Goal: Task Accomplishment & Management: Complete application form

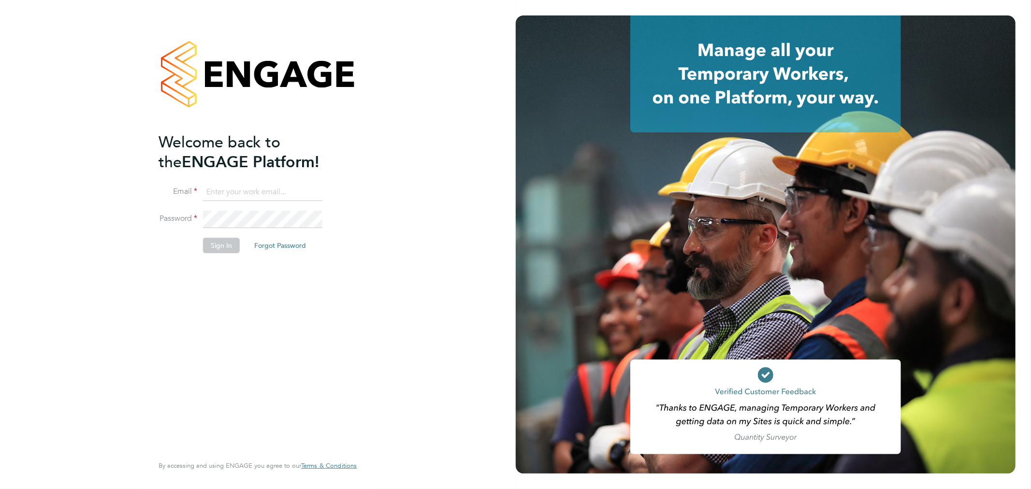
type input "bperkin@psrsolutions.co.uk"
click at [221, 246] on button "Sign In" at bounding box center [221, 245] width 37 height 15
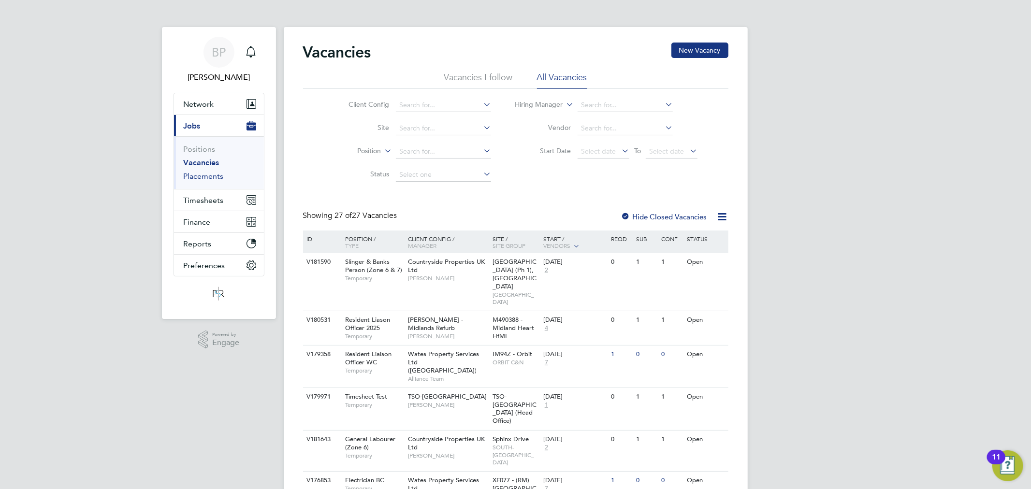
click at [216, 180] on link "Placements" at bounding box center [204, 176] width 40 height 9
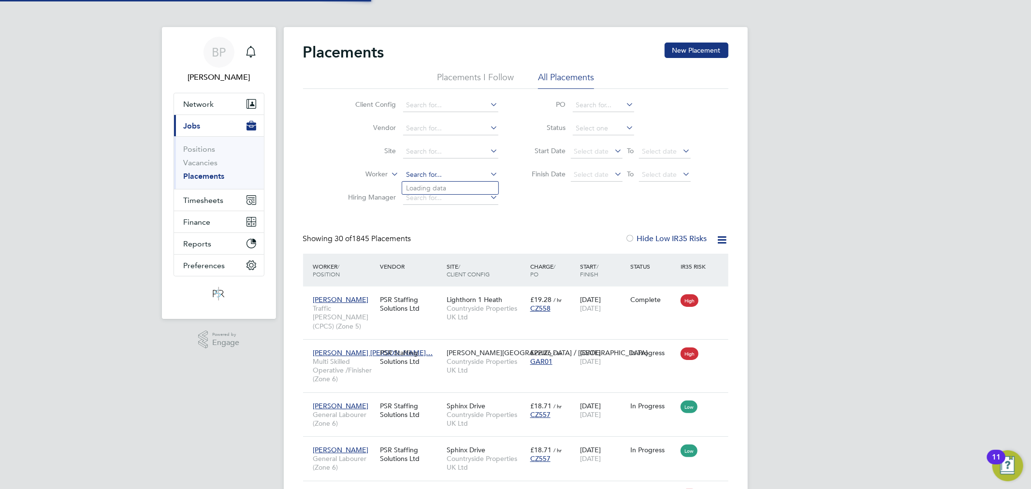
click at [419, 176] on input at bounding box center [450, 175] width 95 height 14
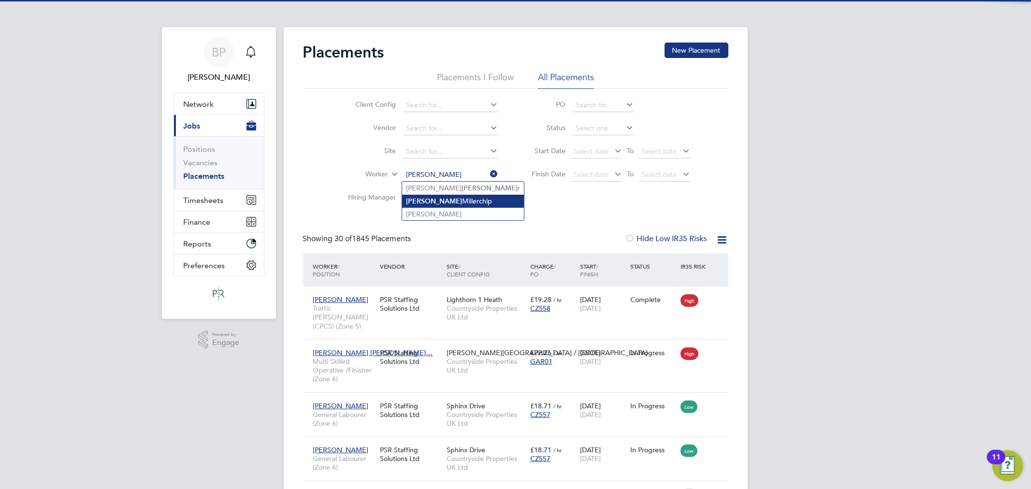
click at [469, 201] on li "[PERSON_NAME]" at bounding box center [463, 201] width 122 height 13
type input "[PERSON_NAME]"
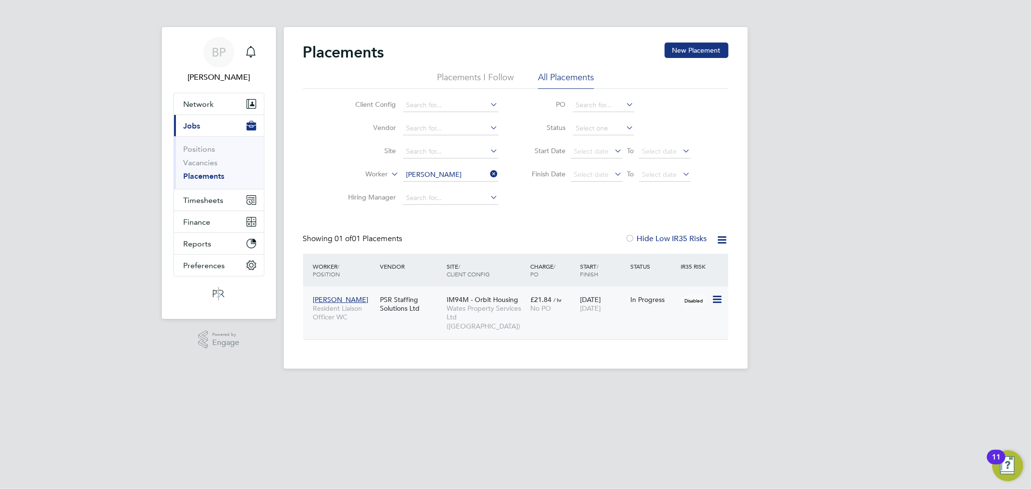
click at [534, 313] on div "£21.84 / hr No PO" at bounding box center [553, 303] width 50 height 27
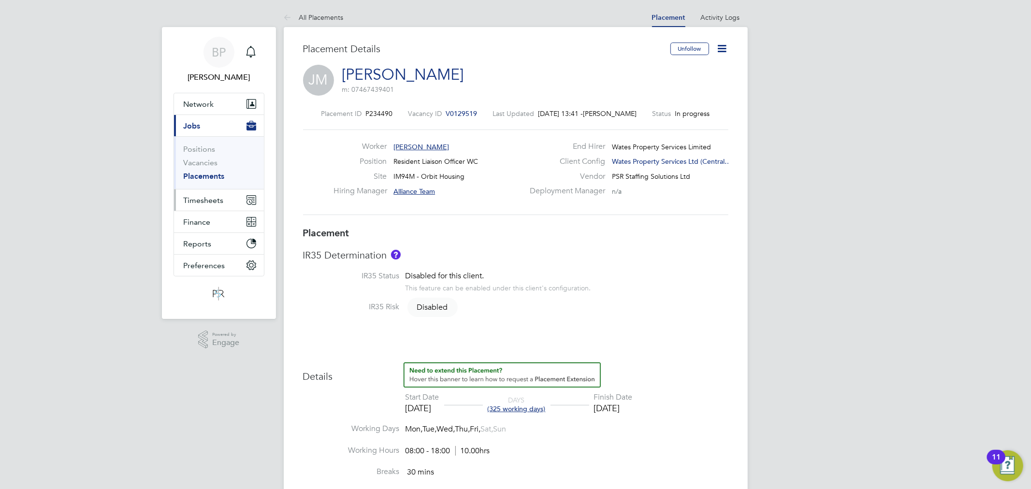
click at [221, 203] on span "Timesheets" at bounding box center [204, 200] width 40 height 9
click at [211, 179] on li "Timesheets" at bounding box center [220, 173] width 72 height 14
click at [208, 176] on li "Timesheets" at bounding box center [220, 173] width 72 height 14
click at [206, 173] on link "Timesheets" at bounding box center [204, 170] width 40 height 9
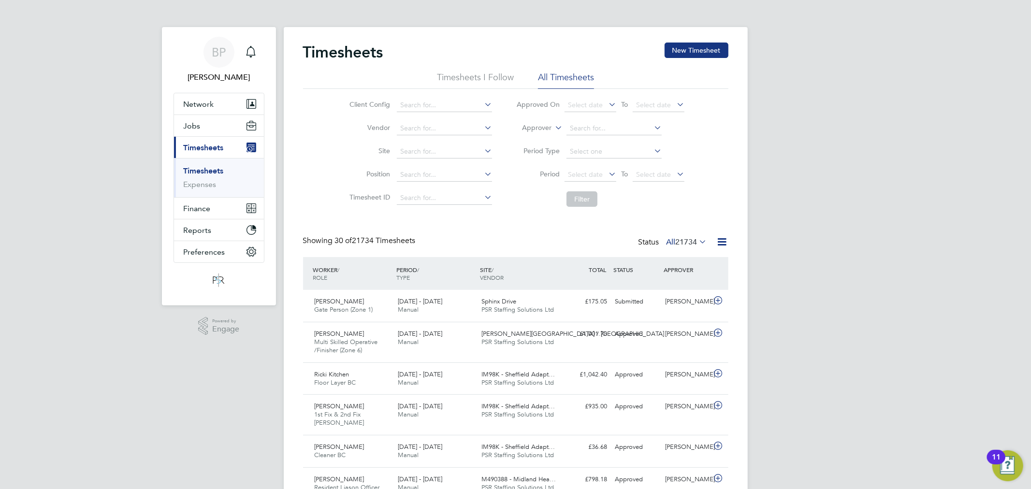
click at [533, 131] on label "Approver" at bounding box center [529, 128] width 43 height 10
click at [531, 140] on li "Worker" at bounding box center [528, 139] width 48 height 13
click at [574, 123] on input at bounding box center [613, 129] width 95 height 14
click at [618, 163] on li "Juli e Millerchip" at bounding box center [614, 167] width 96 height 13
type input "[PERSON_NAME]"
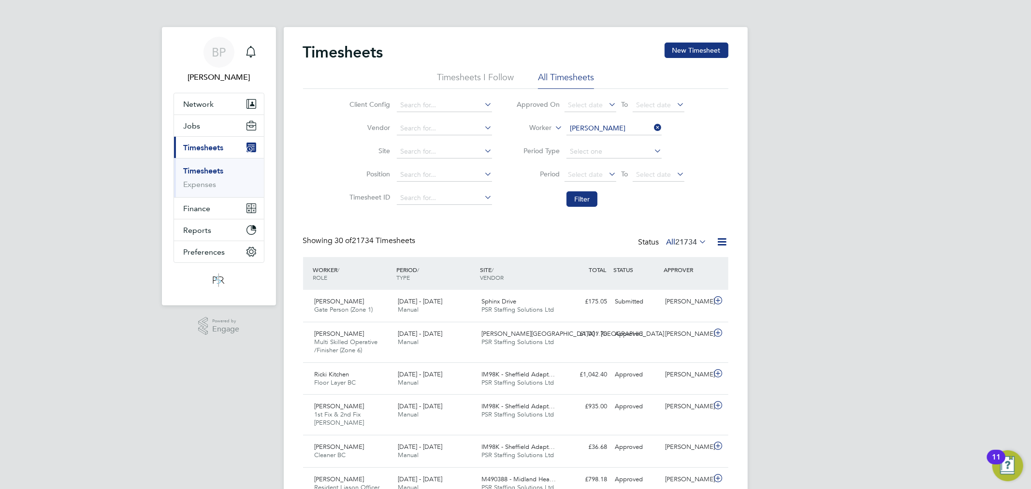
click at [581, 190] on li "Filter" at bounding box center [600, 199] width 192 height 25
click at [585, 196] on button "Filter" at bounding box center [581, 198] width 31 height 15
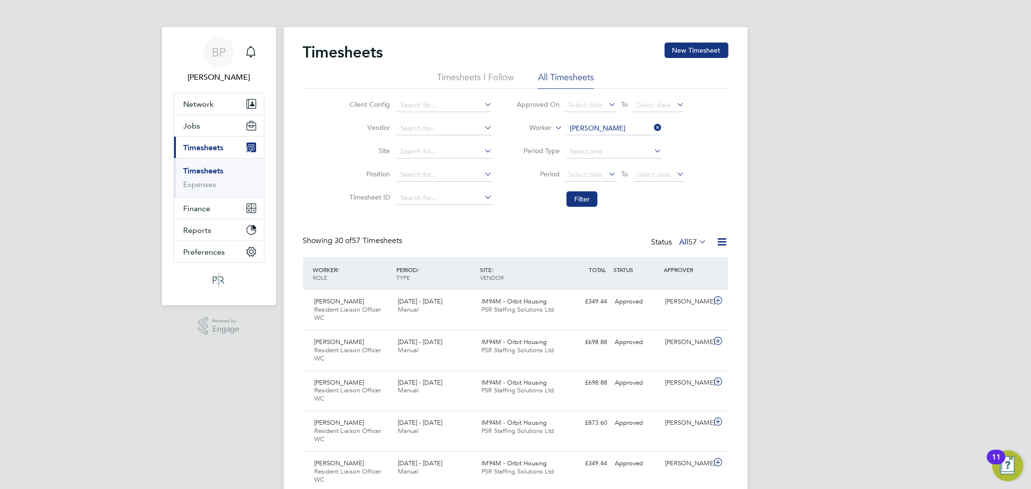
click at [208, 172] on link "Timesheets" at bounding box center [204, 170] width 40 height 9
click at [219, 130] on button "Jobs" at bounding box center [219, 125] width 90 height 21
click at [211, 179] on link "Placements" at bounding box center [204, 176] width 40 height 9
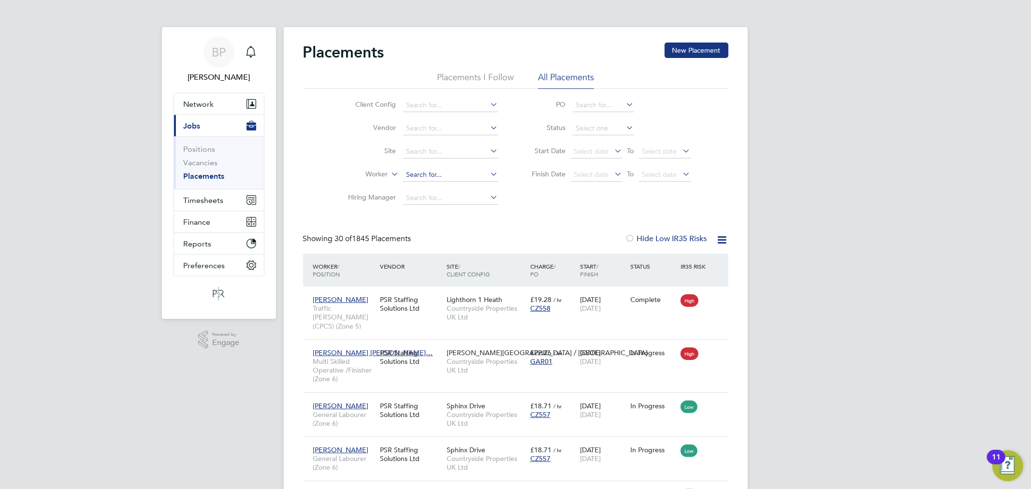
click at [450, 176] on input at bounding box center [450, 175] width 95 height 14
drag, startPoint x: 465, startPoint y: 187, endPoint x: 453, endPoint y: 195, distance: 15.0
click at [466, 187] on li "Martin Mc cabe" at bounding box center [450, 188] width 96 height 13
type input "Martin Mccabe"
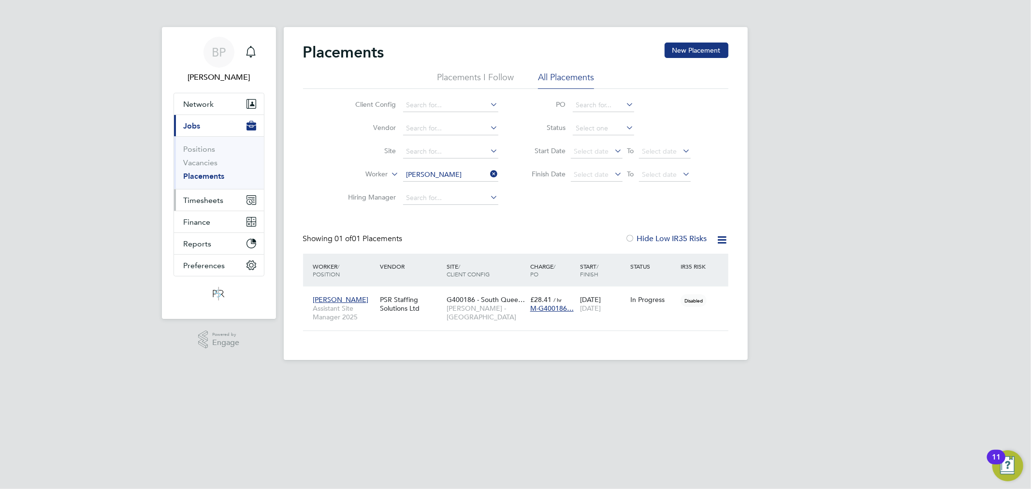
click at [221, 196] on span "Timesheets" at bounding box center [204, 200] width 40 height 9
click at [203, 171] on link "Timesheets" at bounding box center [204, 170] width 40 height 9
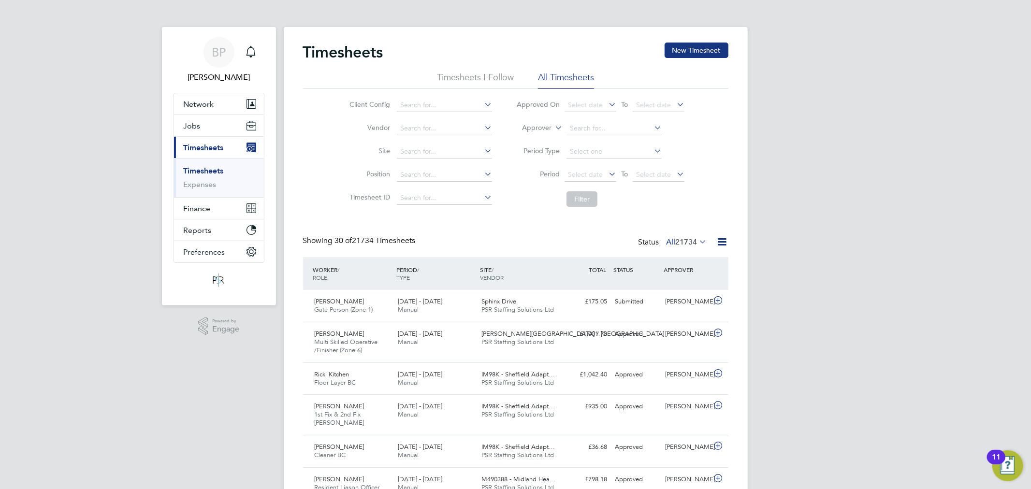
click at [530, 121] on li "Approver" at bounding box center [600, 128] width 192 height 23
click at [694, 45] on button "New Timesheet" at bounding box center [697, 50] width 64 height 15
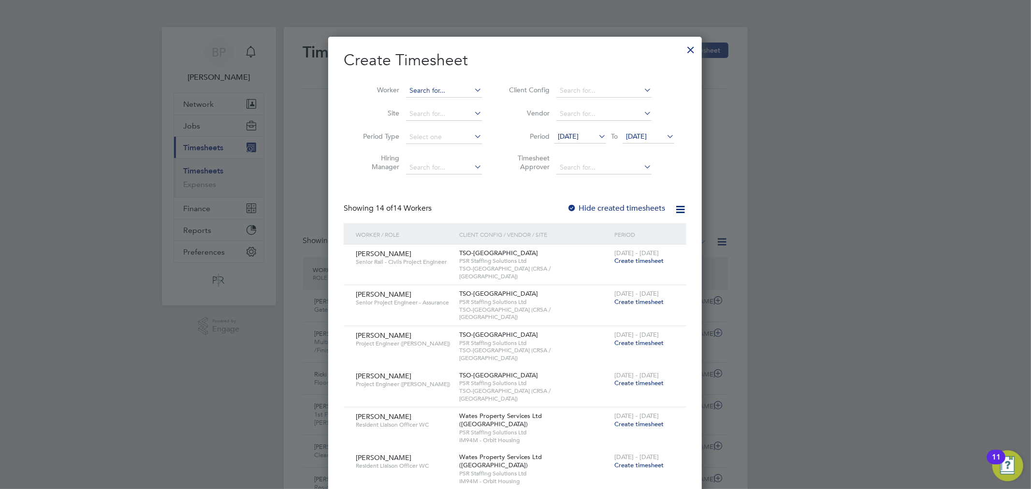
click at [423, 87] on input at bounding box center [444, 91] width 76 height 14
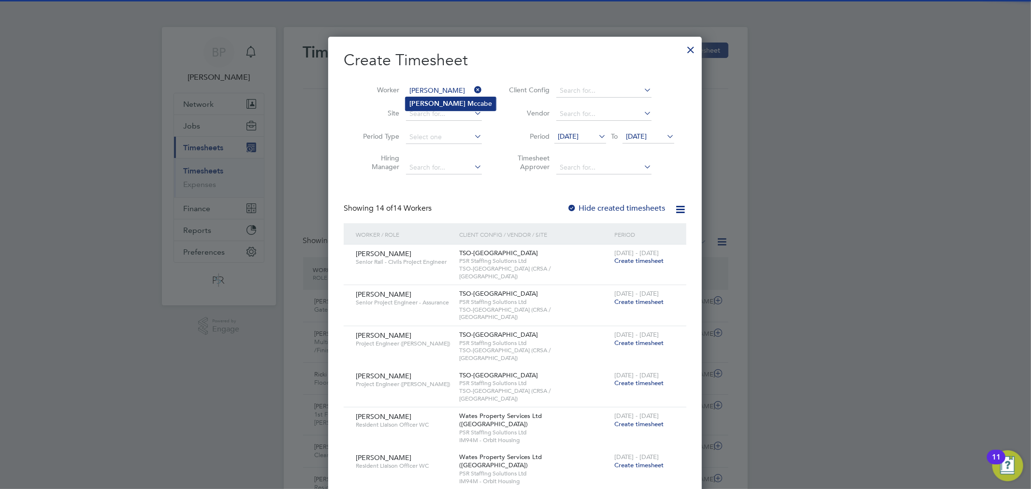
click at [452, 101] on li "Martin Mc cabe" at bounding box center [450, 103] width 90 height 13
type input "Martin Mccabe"
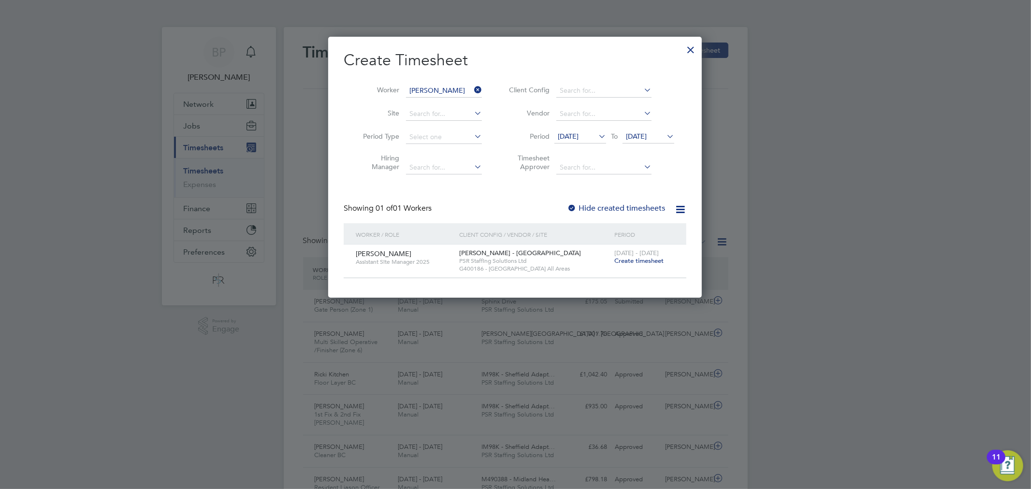
click at [636, 260] on span "Create timesheet" at bounding box center [638, 261] width 49 height 8
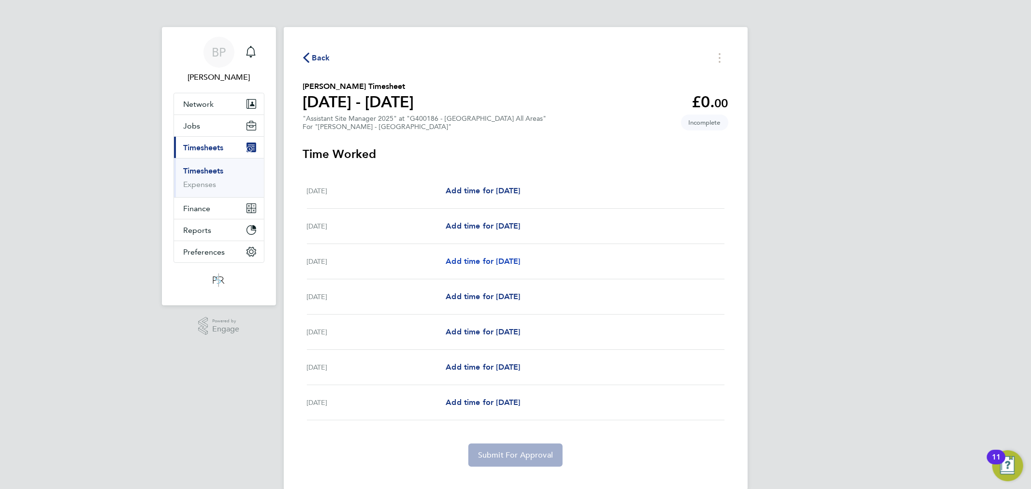
click at [490, 258] on span "Add time for Mon 22 Sep" at bounding box center [483, 261] width 74 height 9
select select "30"
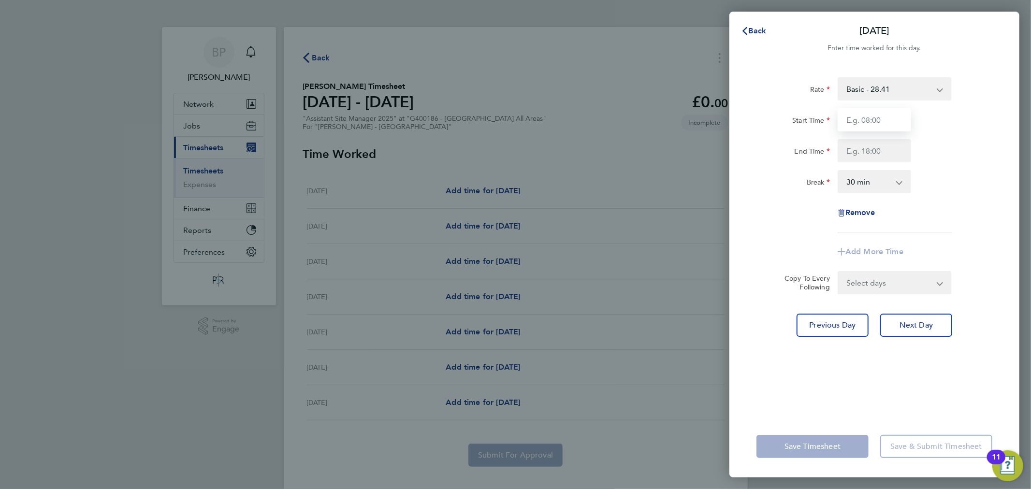
click at [874, 124] on input "Start Time" at bounding box center [874, 119] width 73 height 23
type input "08:00"
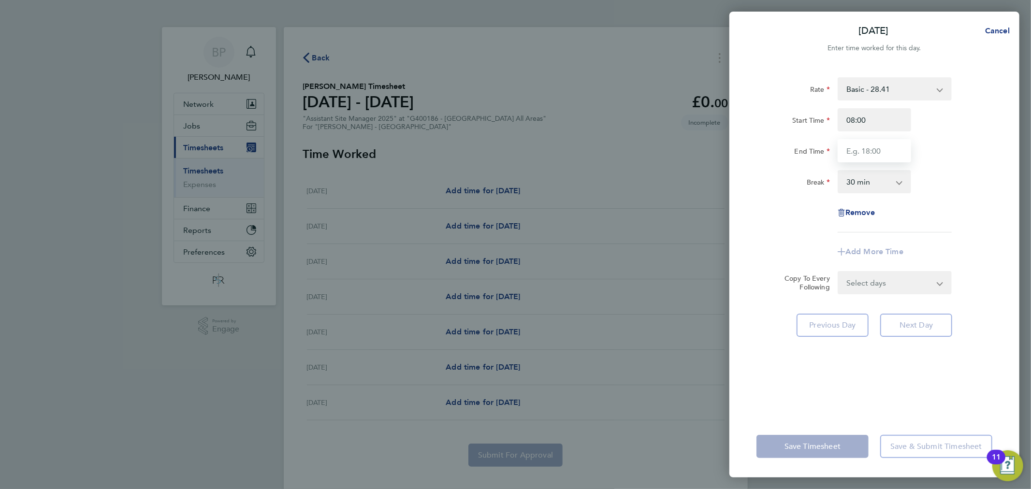
click at [863, 151] on input "End Time" at bounding box center [874, 150] width 73 height 23
type input "16:30"
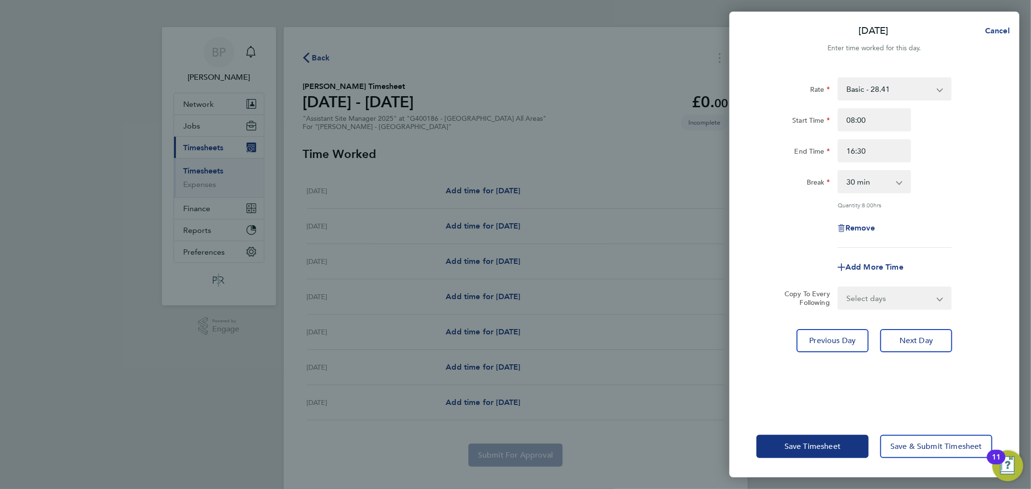
click at [808, 262] on div "Add More Time" at bounding box center [874, 267] width 244 height 23
click at [934, 338] on button "Next Day" at bounding box center [916, 340] width 72 height 23
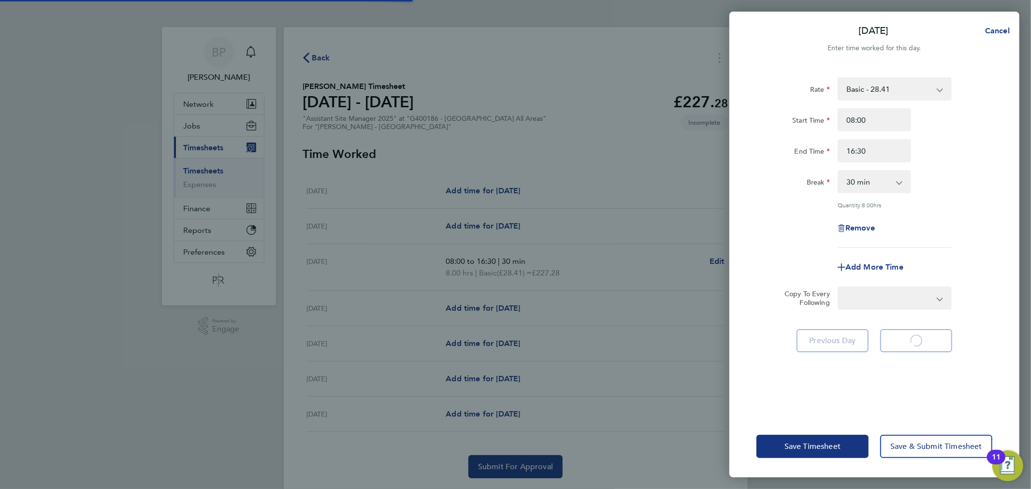
select select "30"
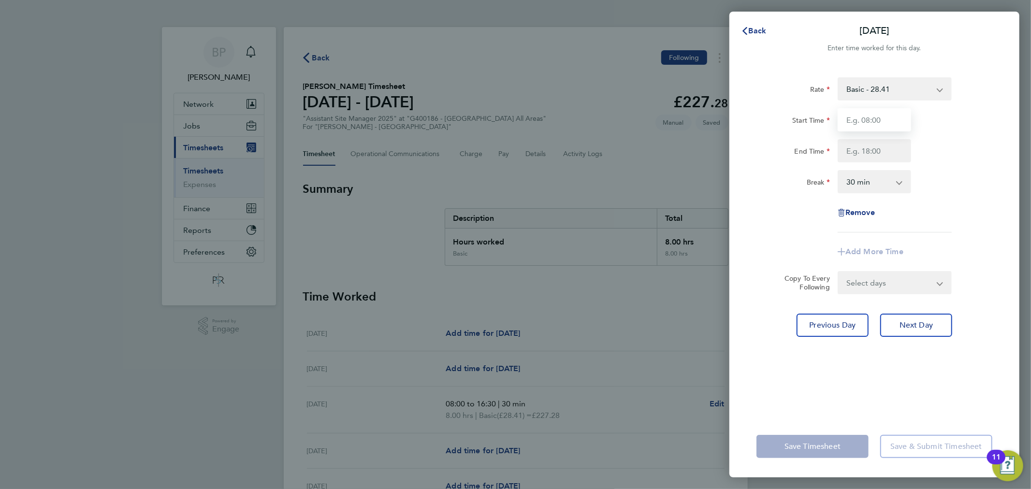
click at [870, 123] on input "Start Time" at bounding box center [874, 119] width 73 height 23
type input "08:00"
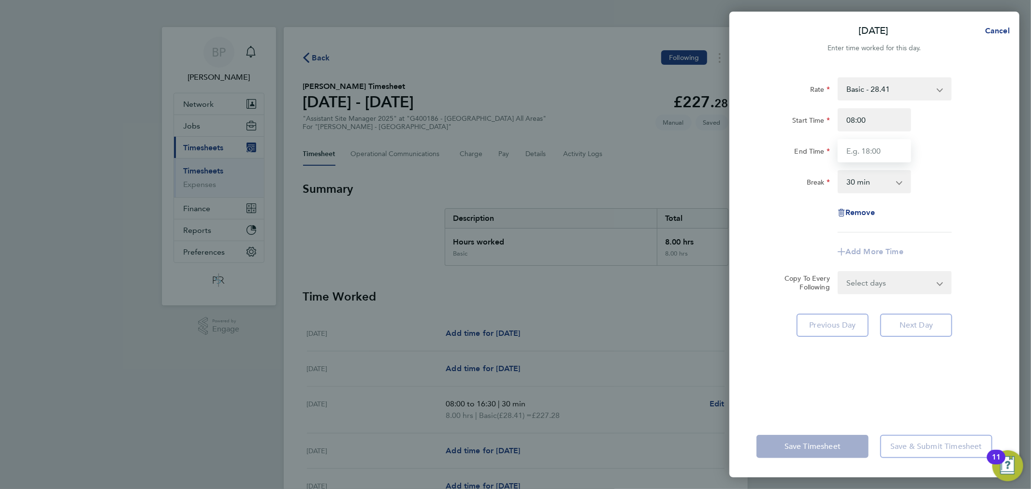
click at [873, 153] on input "End Time" at bounding box center [874, 150] width 73 height 23
type input "16:30"
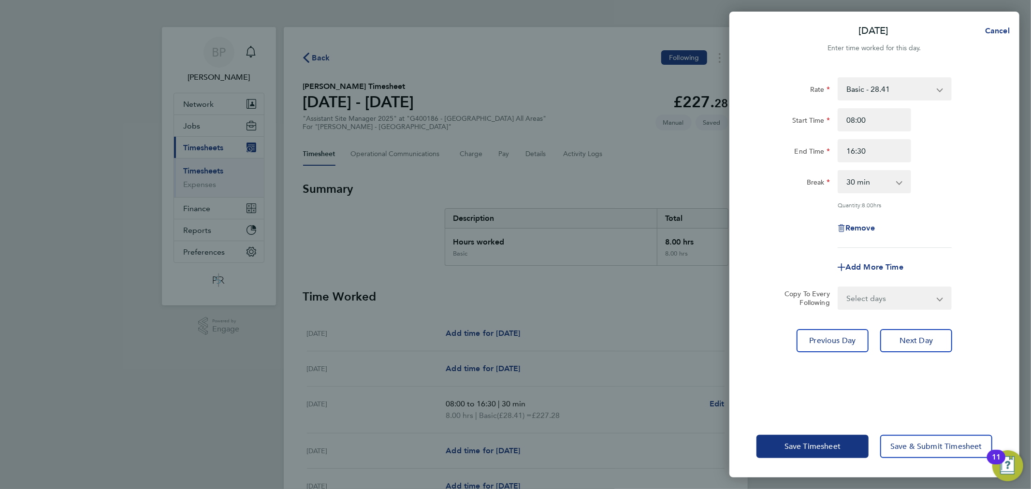
click at [920, 335] on app-form-button "Next Day" at bounding box center [913, 340] width 78 height 23
click at [920, 336] on span "Next Day" at bounding box center [915, 341] width 33 height 10
select select "30"
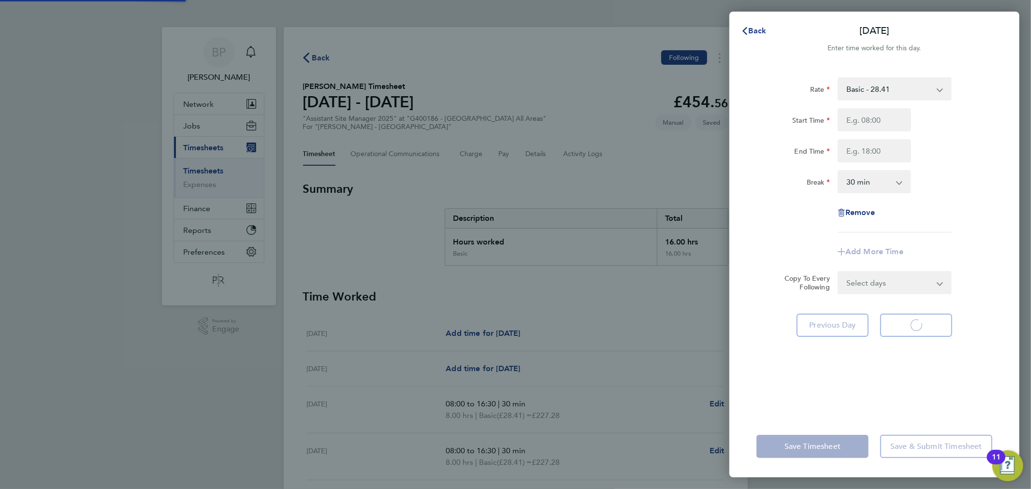
select select "30"
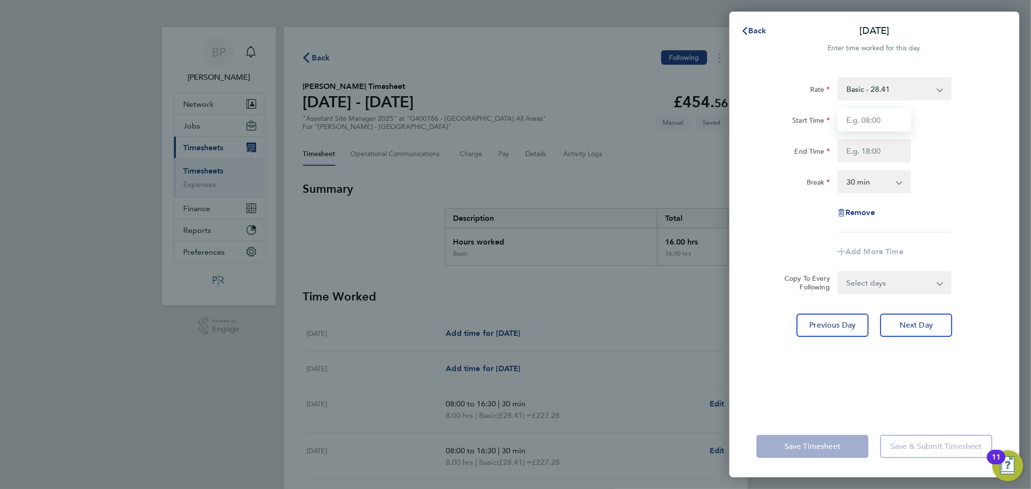
click at [890, 115] on input "Start Time" at bounding box center [874, 119] width 73 height 23
type input "08:00"
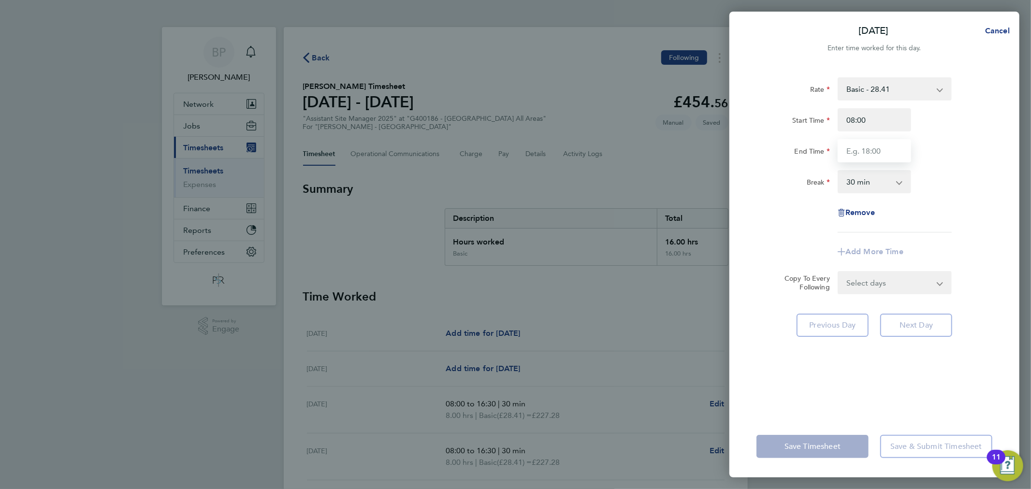
click at [867, 149] on input "End Time" at bounding box center [874, 150] width 73 height 23
type input "16:00"
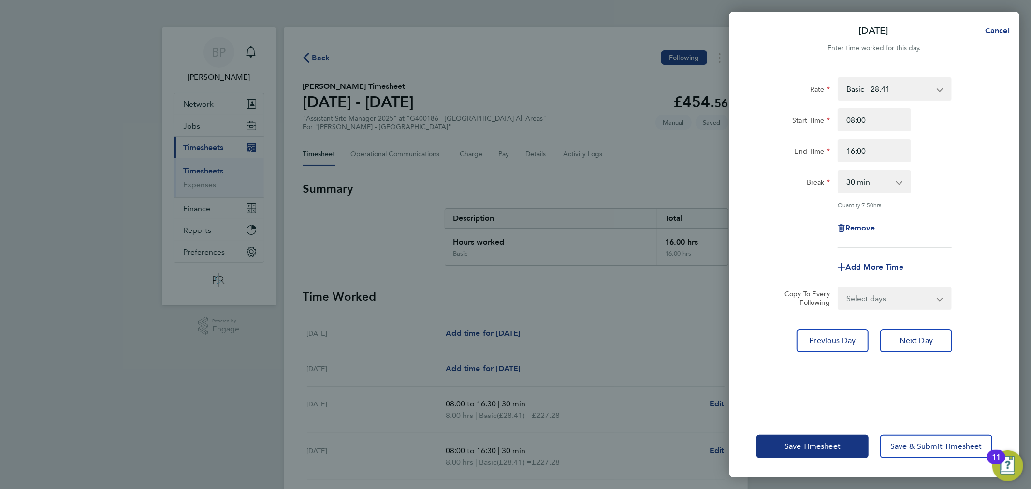
click at [922, 337] on div "Rate Basic - 28.41 Start Time 08:00 End Time 16:00 Break 0 min 15 min 30 min 45…" at bounding box center [874, 241] width 290 height 350
click at [921, 337] on span "Next Day" at bounding box center [915, 341] width 33 height 10
select select "30"
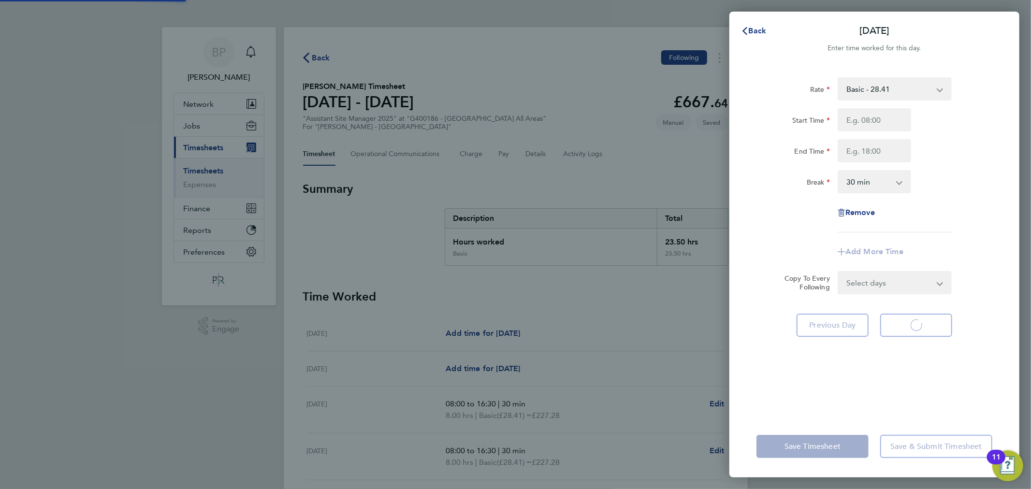
select select "30"
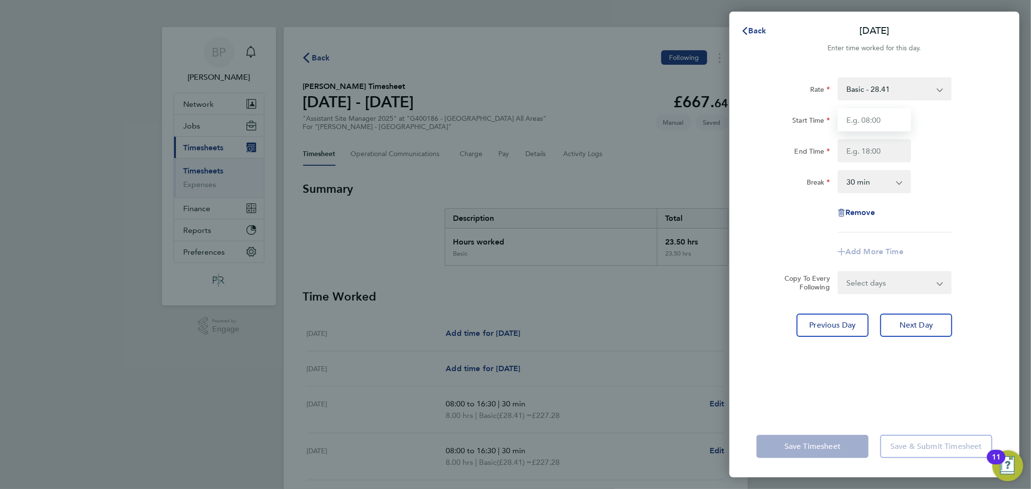
click at [862, 119] on input "Start Time" at bounding box center [874, 119] width 73 height 23
type input "08:00"
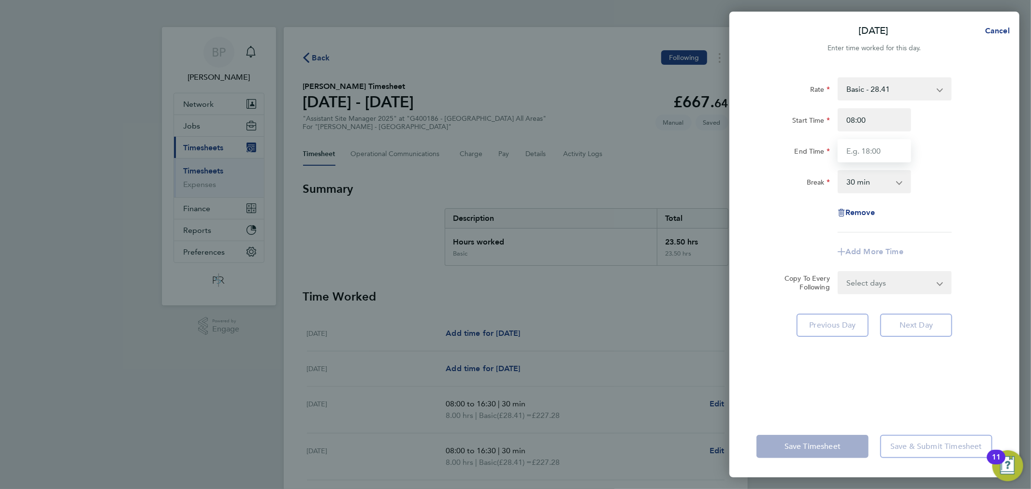
click at [868, 148] on input "End Time" at bounding box center [874, 150] width 73 height 23
type input "16:30"
click at [920, 325] on div "Rate Basic - 28.41 Start Time 08:00 End Time 16:30 Break 0 min 15 min 30 min 45…" at bounding box center [874, 241] width 290 height 350
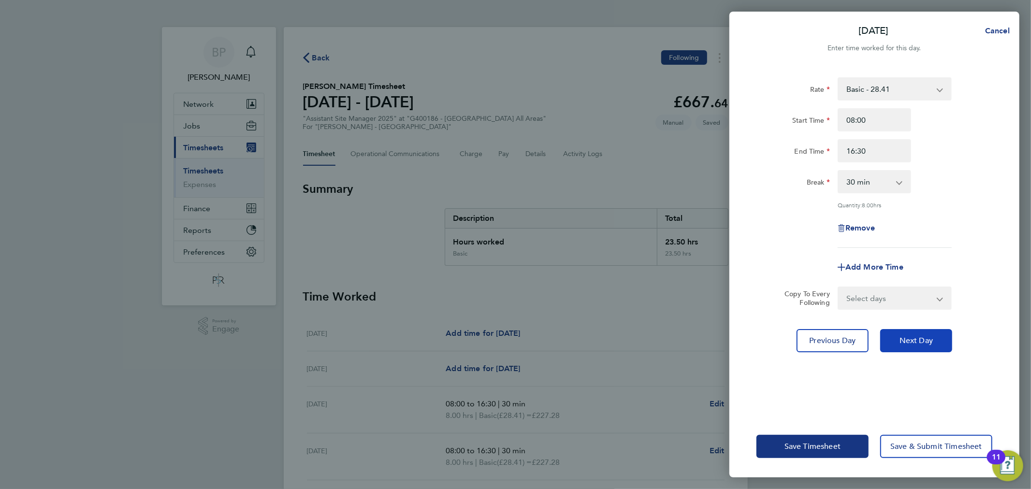
click at [919, 342] on span "Next Day" at bounding box center [915, 341] width 33 height 10
select select "30"
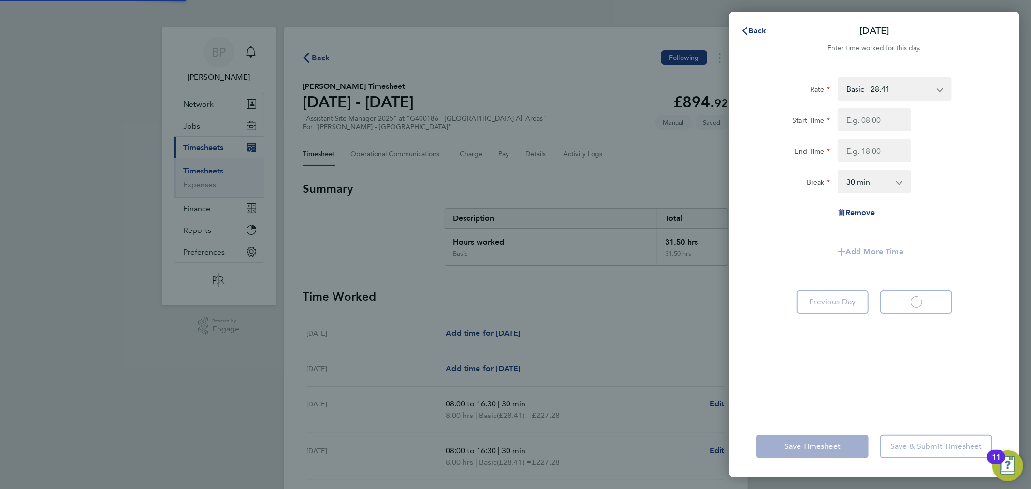
select select "30"
click at [871, 122] on input "Start Time" at bounding box center [874, 119] width 73 height 23
type input "08:00"
click at [859, 152] on input "End Time" at bounding box center [874, 150] width 73 height 23
type input "15:30"
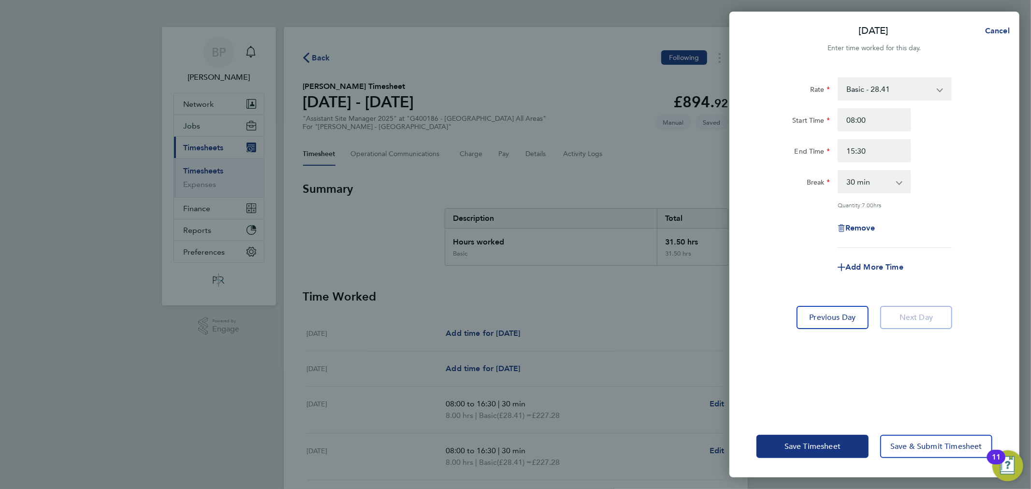
click at [867, 374] on div "Rate Basic - 28.41 Start Time 08:00 End Time 15:30 Break 0 min 15 min 30 min 45…" at bounding box center [874, 241] width 290 height 350
click at [917, 318] on app-form-button "Next Day" at bounding box center [913, 317] width 78 height 23
click at [920, 443] on span "Save & Submit Timesheet" at bounding box center [936, 447] width 92 height 10
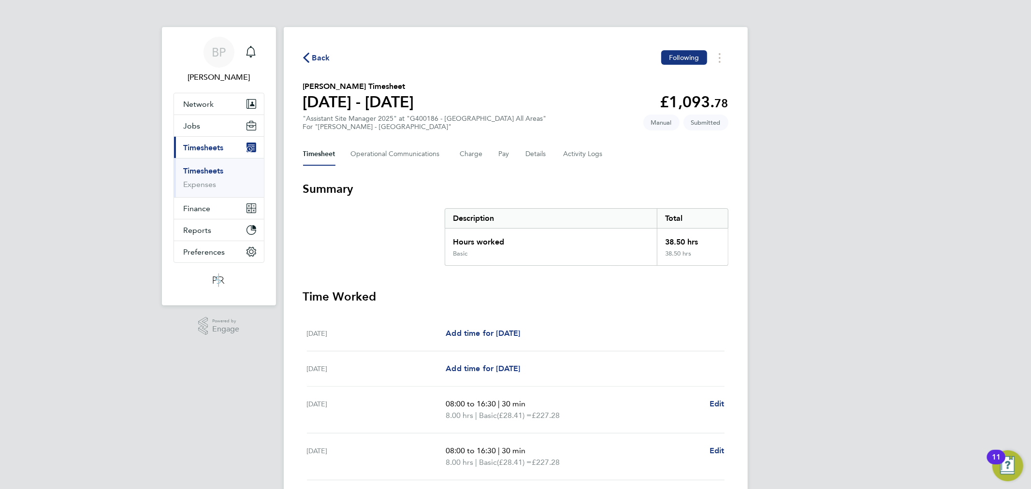
click at [318, 59] on span "Back" at bounding box center [321, 58] width 18 height 12
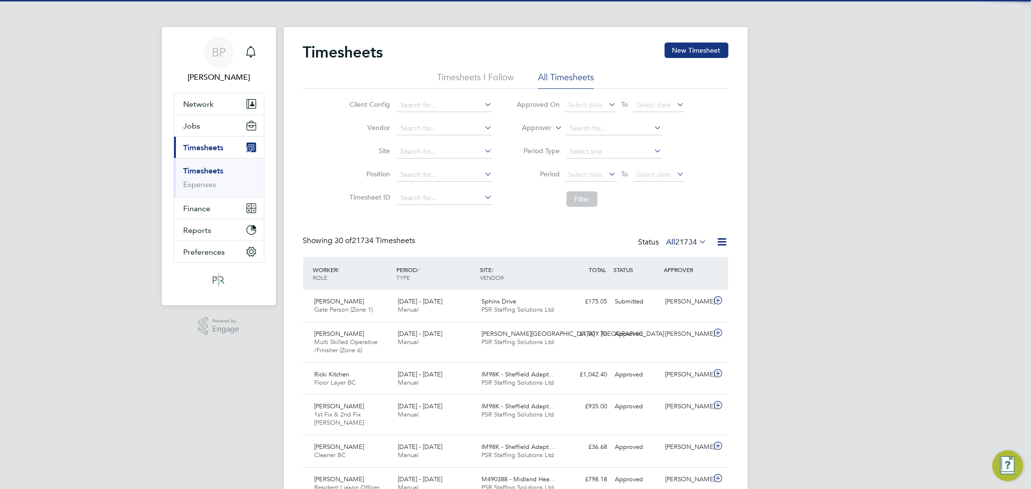
scroll to position [24, 84]
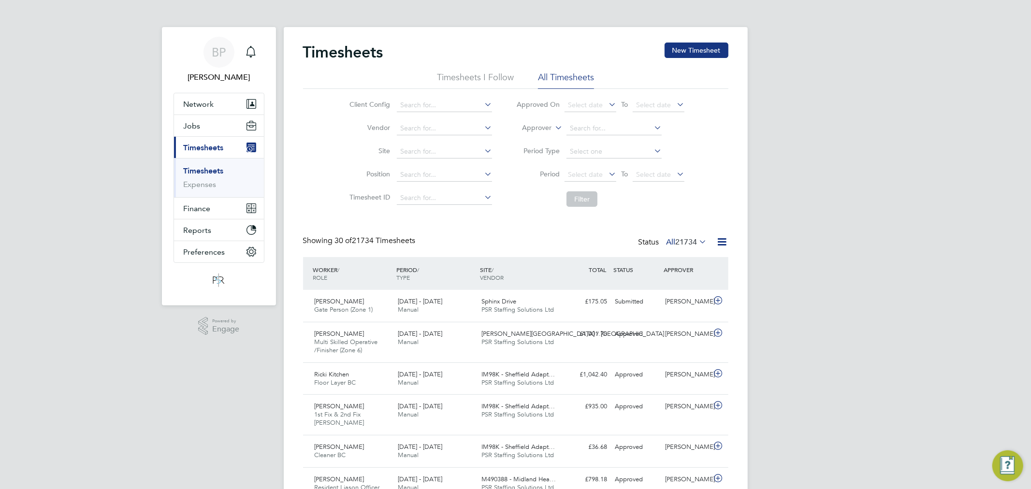
click at [542, 129] on label "Approver" at bounding box center [529, 128] width 43 height 10
click at [541, 137] on li "Worker" at bounding box center [528, 139] width 48 height 13
click at [576, 128] on input at bounding box center [613, 129] width 95 height 14
click at [598, 126] on input "martin mac" at bounding box center [613, 129] width 95 height 14
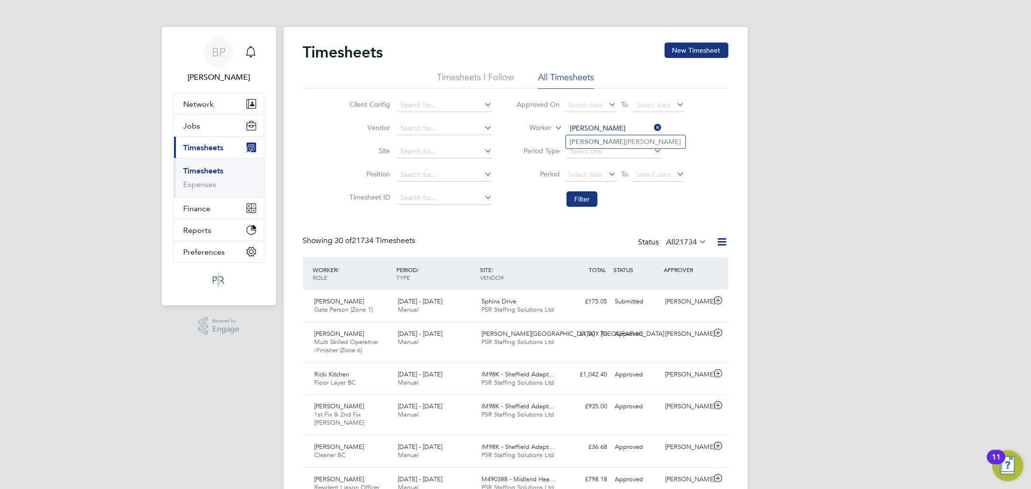
click at [598, 126] on input "martin mac" at bounding box center [613, 129] width 95 height 14
click at [595, 133] on input "martin mcc" at bounding box center [613, 129] width 95 height 14
click at [628, 142] on b "Mcc" at bounding box center [634, 142] width 13 height 8
type input "Martin Mccabe"
click at [583, 192] on button "Filter" at bounding box center [581, 198] width 31 height 15
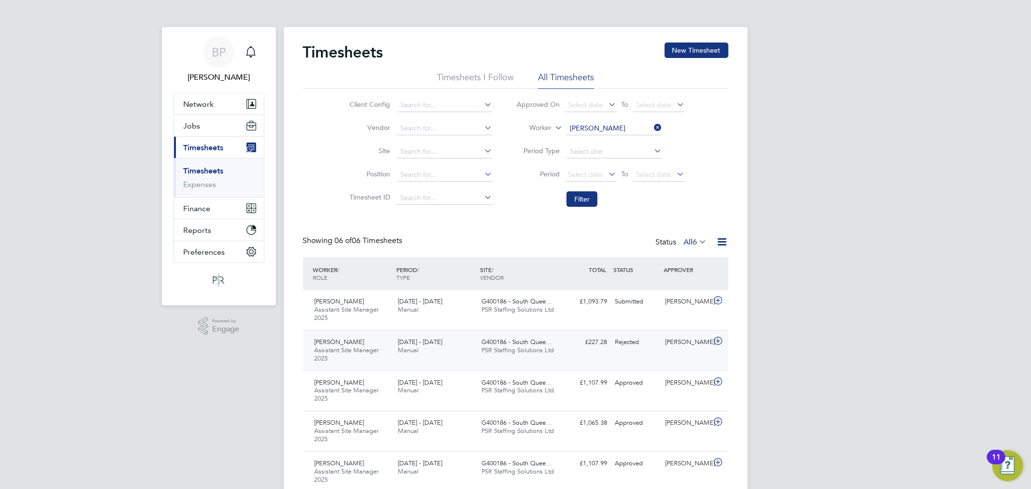
click at [589, 347] on div "£227.28 Rejected" at bounding box center [586, 342] width 50 height 16
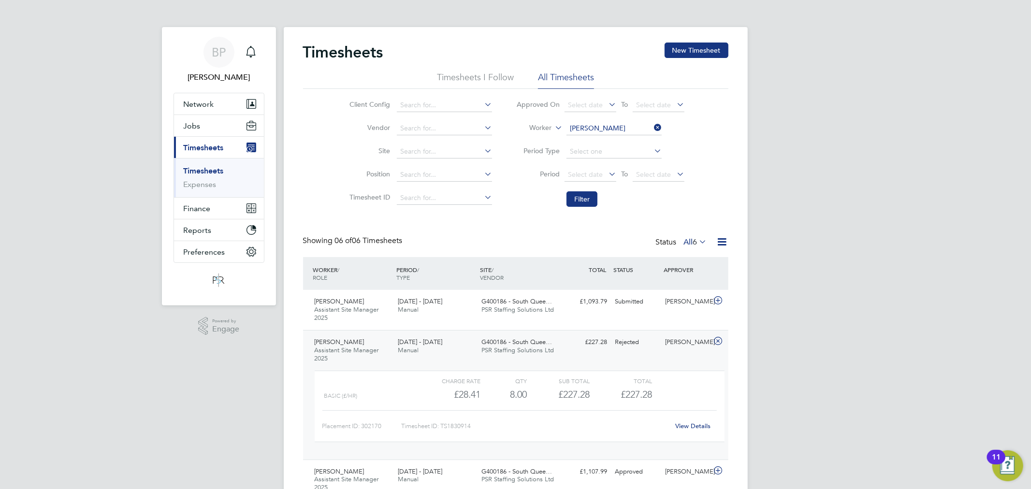
click at [687, 423] on link "View Details" at bounding box center [692, 426] width 35 height 8
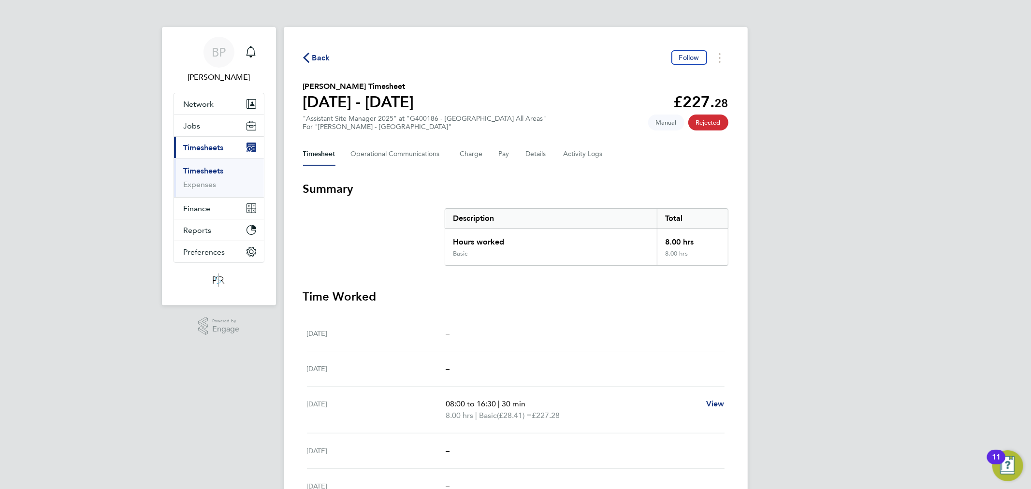
click at [319, 58] on span "Back" at bounding box center [321, 58] width 18 height 12
